Goal: Find specific page/section: Find specific page/section

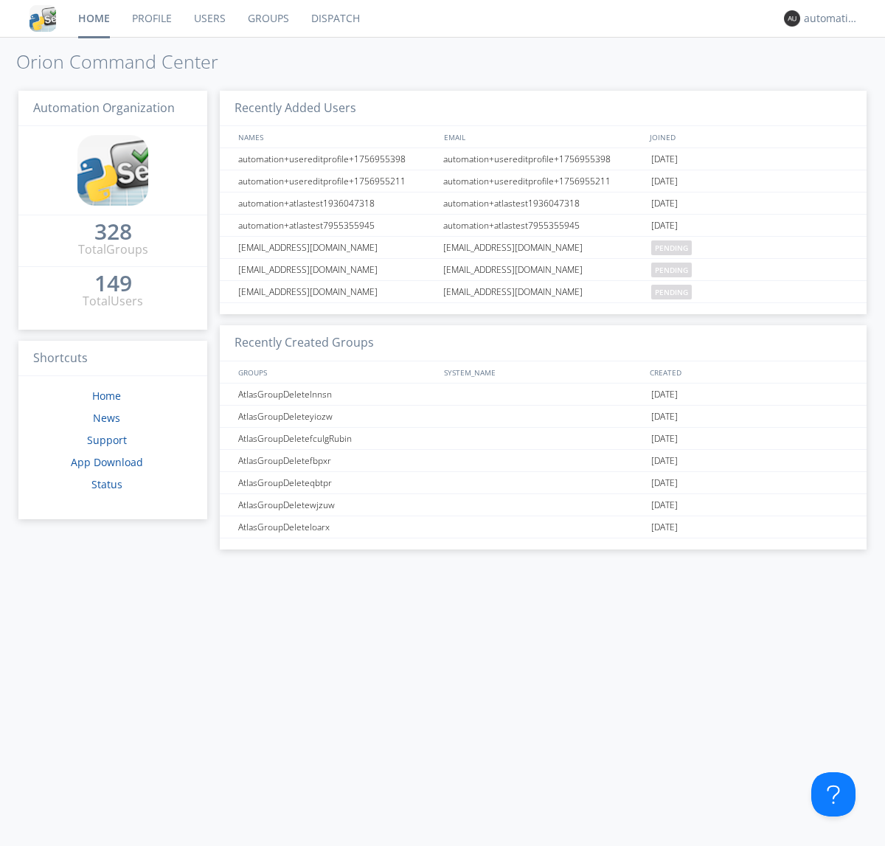
click at [334, 18] on link "Dispatch" at bounding box center [335, 18] width 71 height 37
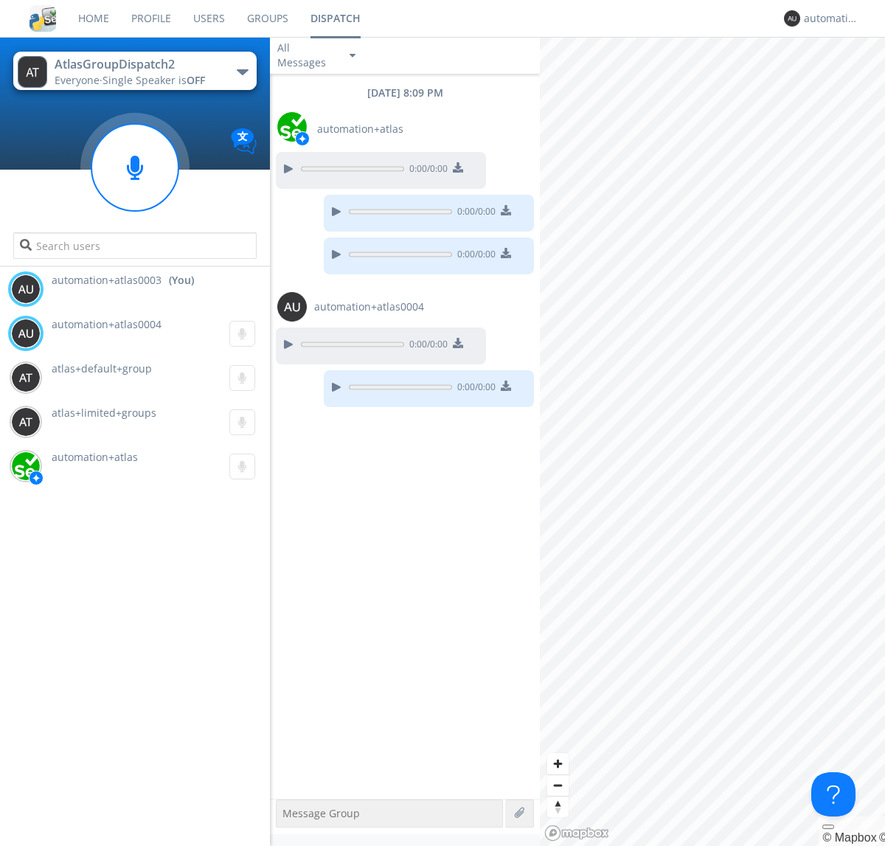
click at [242, 72] on div "button" at bounding box center [243, 72] width 12 height 6
click at [0, 0] on span "AtlasGroupDispatch3" at bounding box center [0, 0] width 0 height 0
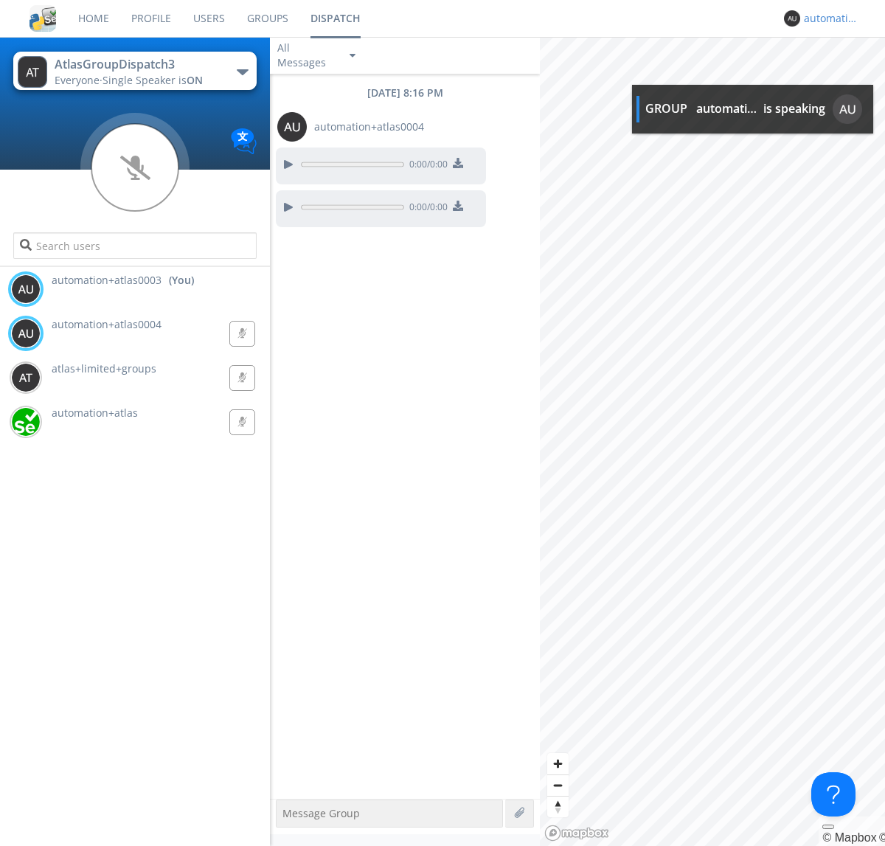
click at [828, 18] on div "automation+atlas0003" at bounding box center [831, 18] width 55 height 15
